Goal: Information Seeking & Learning: Learn about a topic

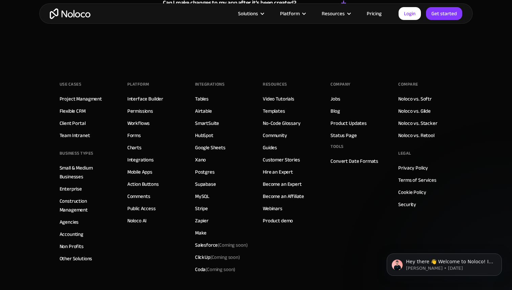
scroll to position [4351, 0]
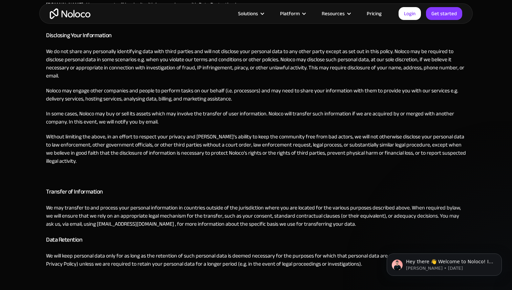
scroll to position [953, 0]
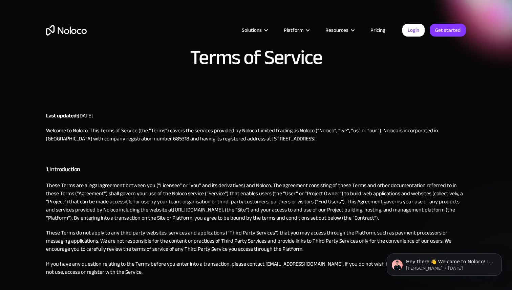
click at [129, 234] on p "These Terms do not apply to any third party websites, services and applications…" at bounding box center [256, 241] width 420 height 24
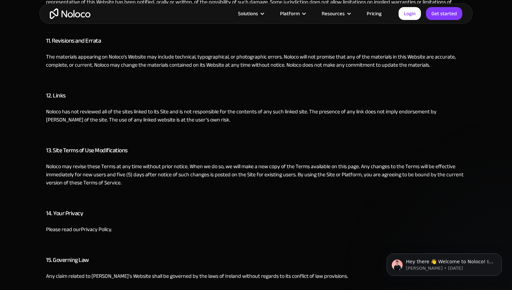
scroll to position [1135, 0]
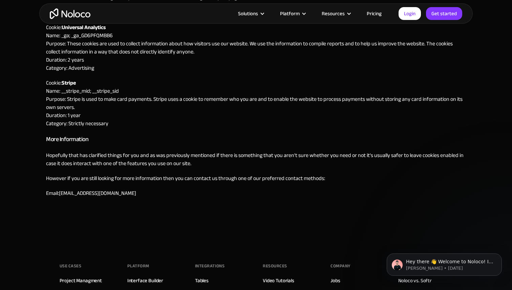
scroll to position [623, 0]
